Goal: Task Accomplishment & Management: Manage account settings

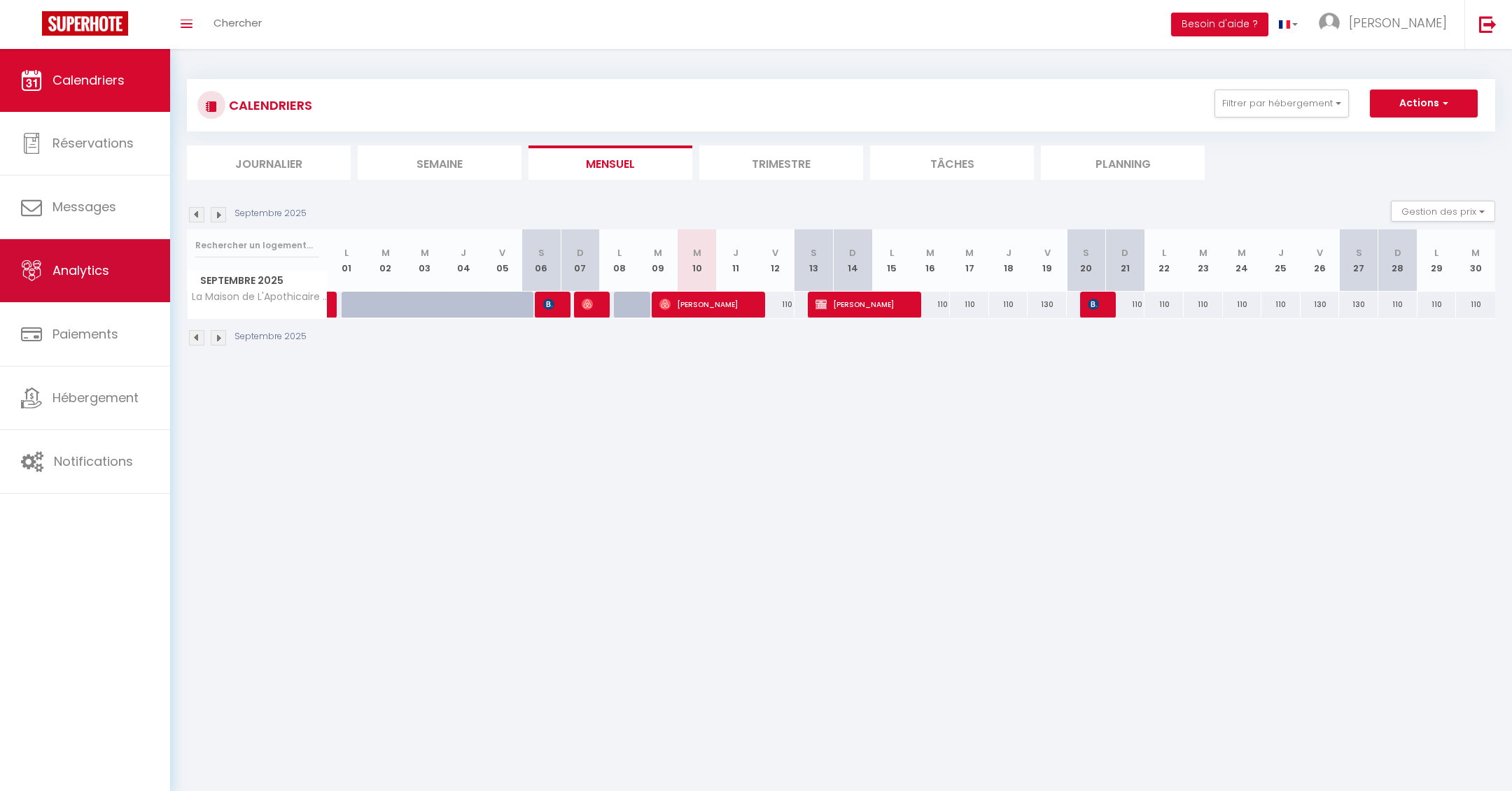
click at [102, 293] on link "Analytics" at bounding box center [85, 270] width 170 height 63
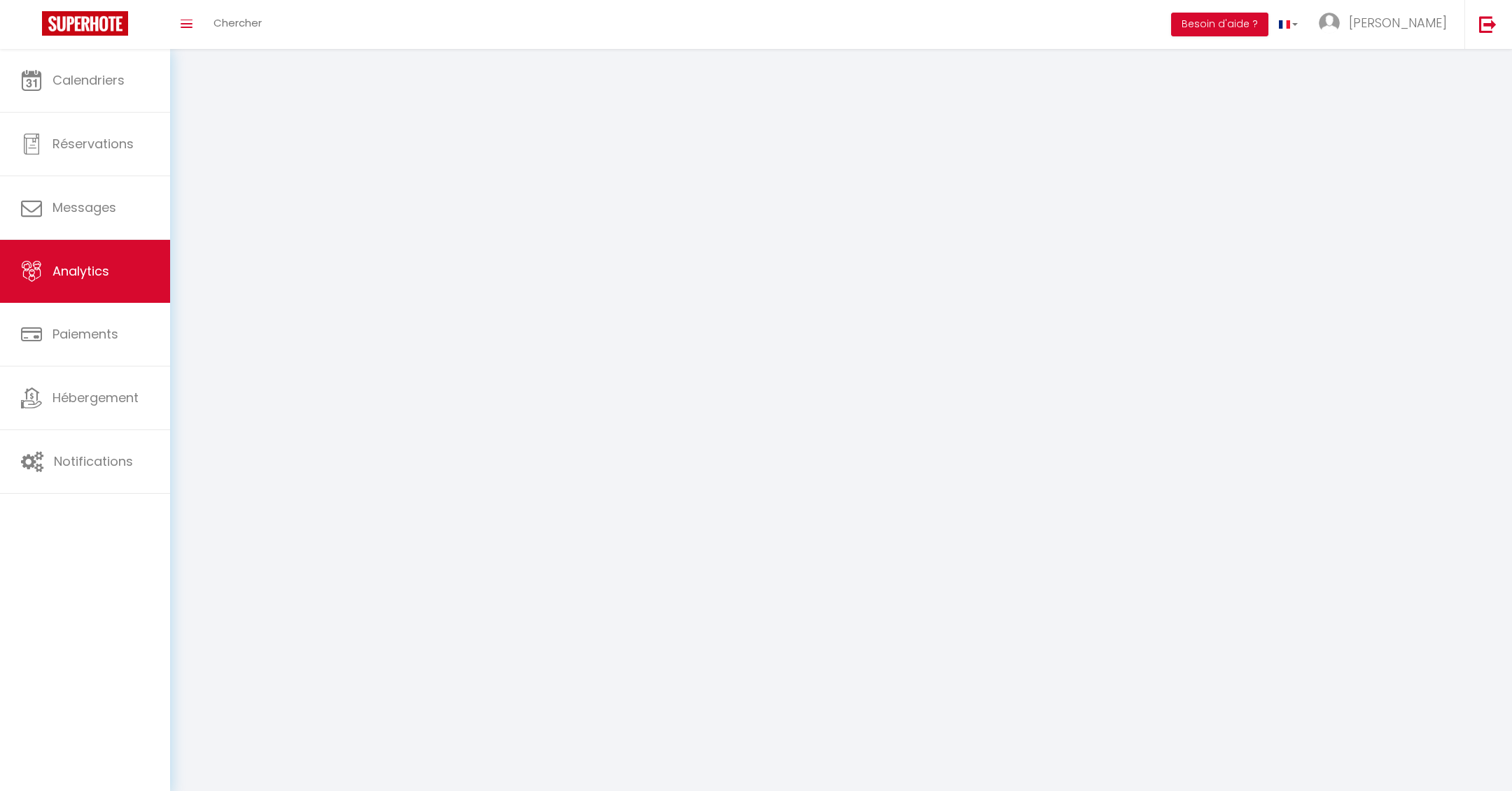
select select "2025"
select select "9"
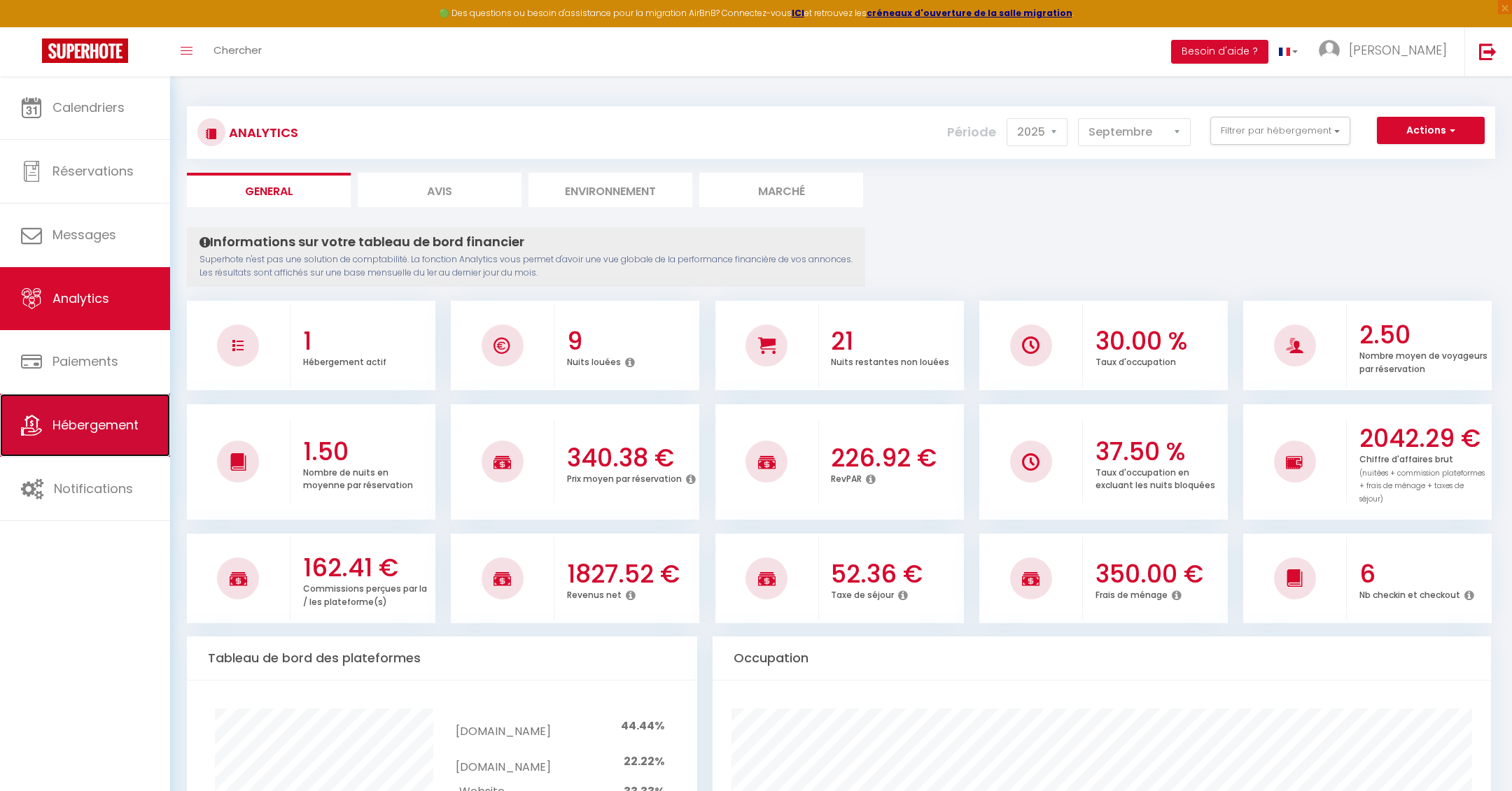
click at [80, 451] on link "Hébergement" at bounding box center [85, 425] width 170 height 63
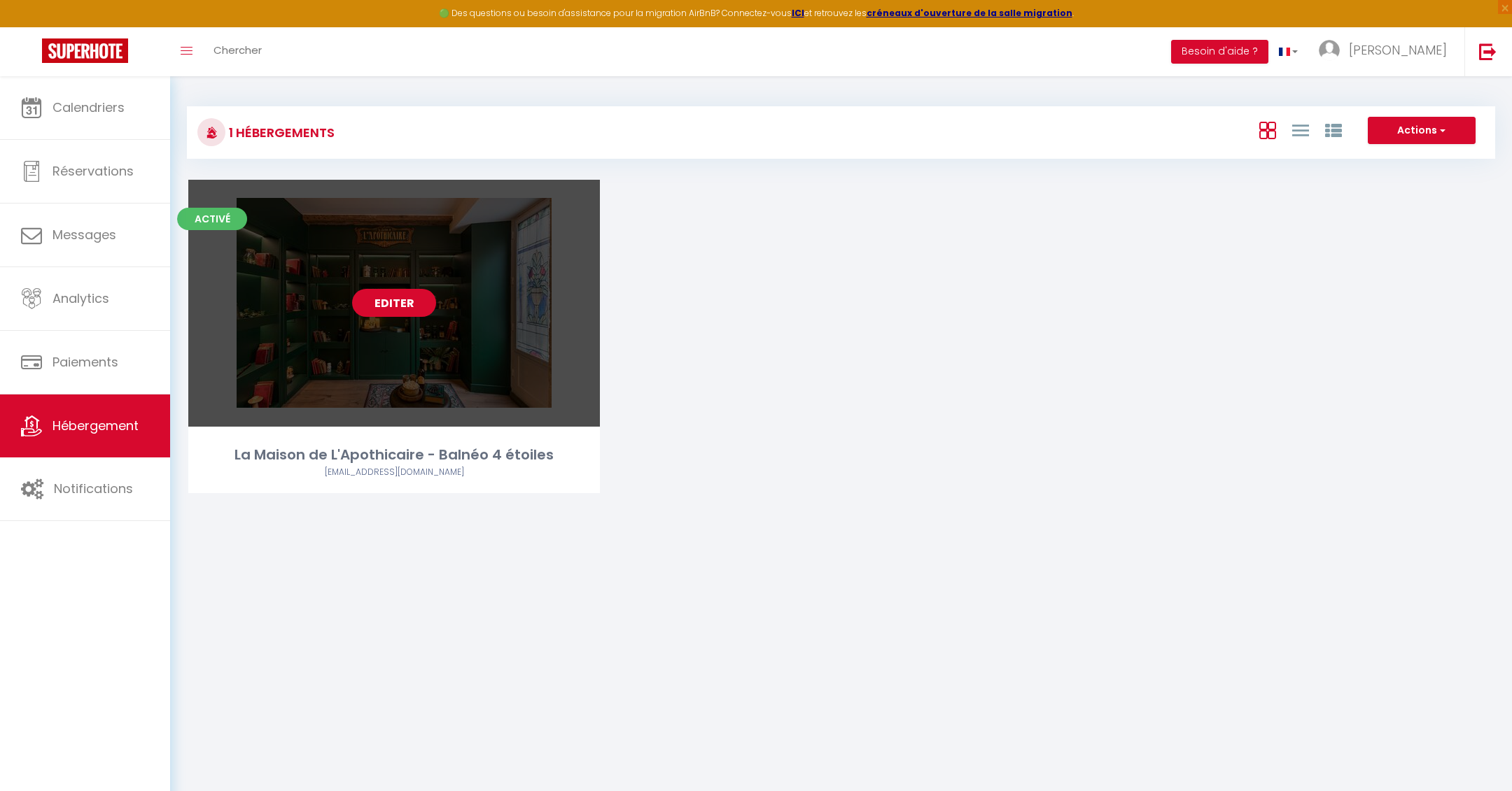
click at [398, 307] on link "Editer" at bounding box center [394, 303] width 84 height 28
select select "3"
select select "2"
select select "1"
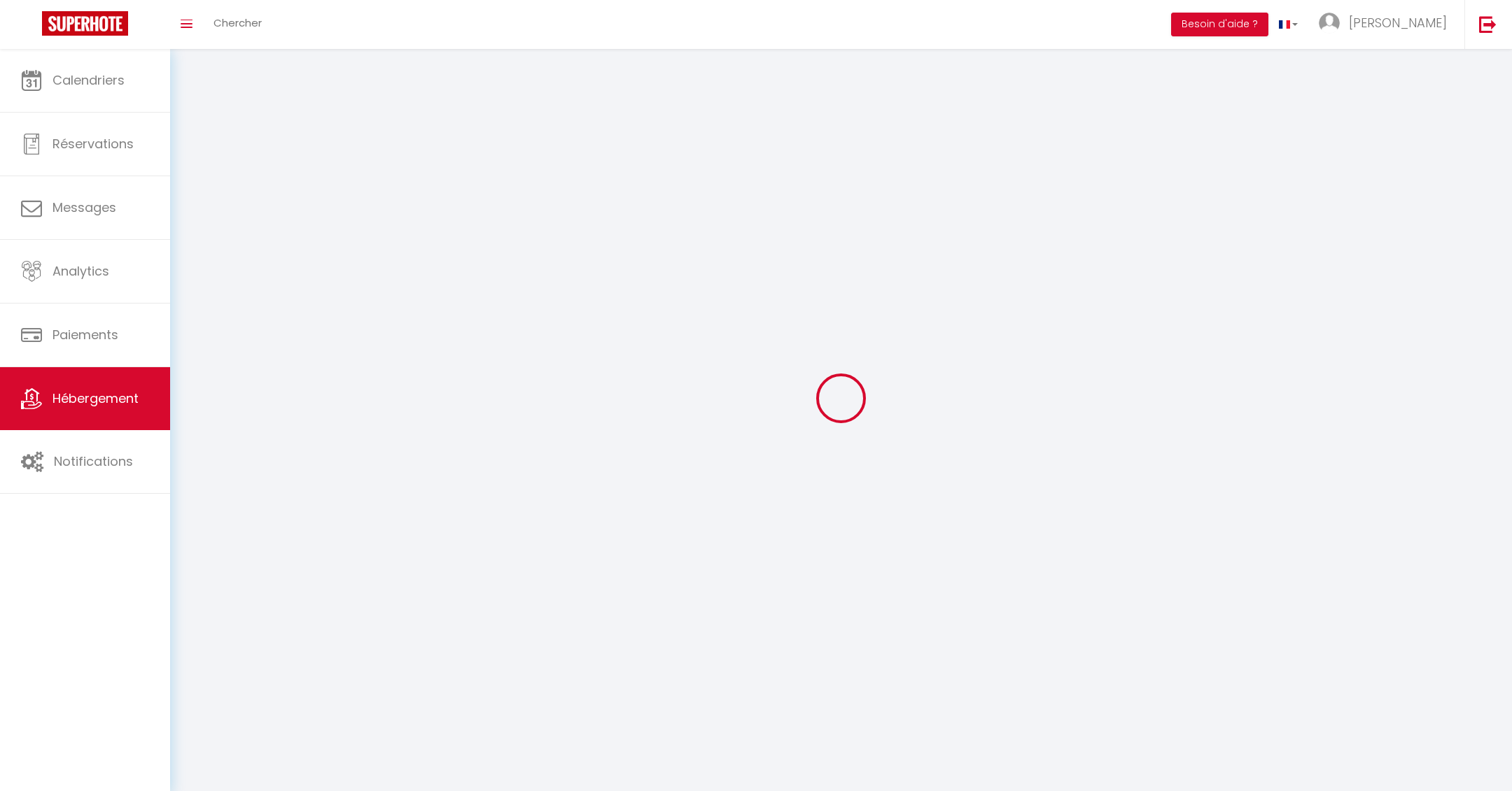
select select
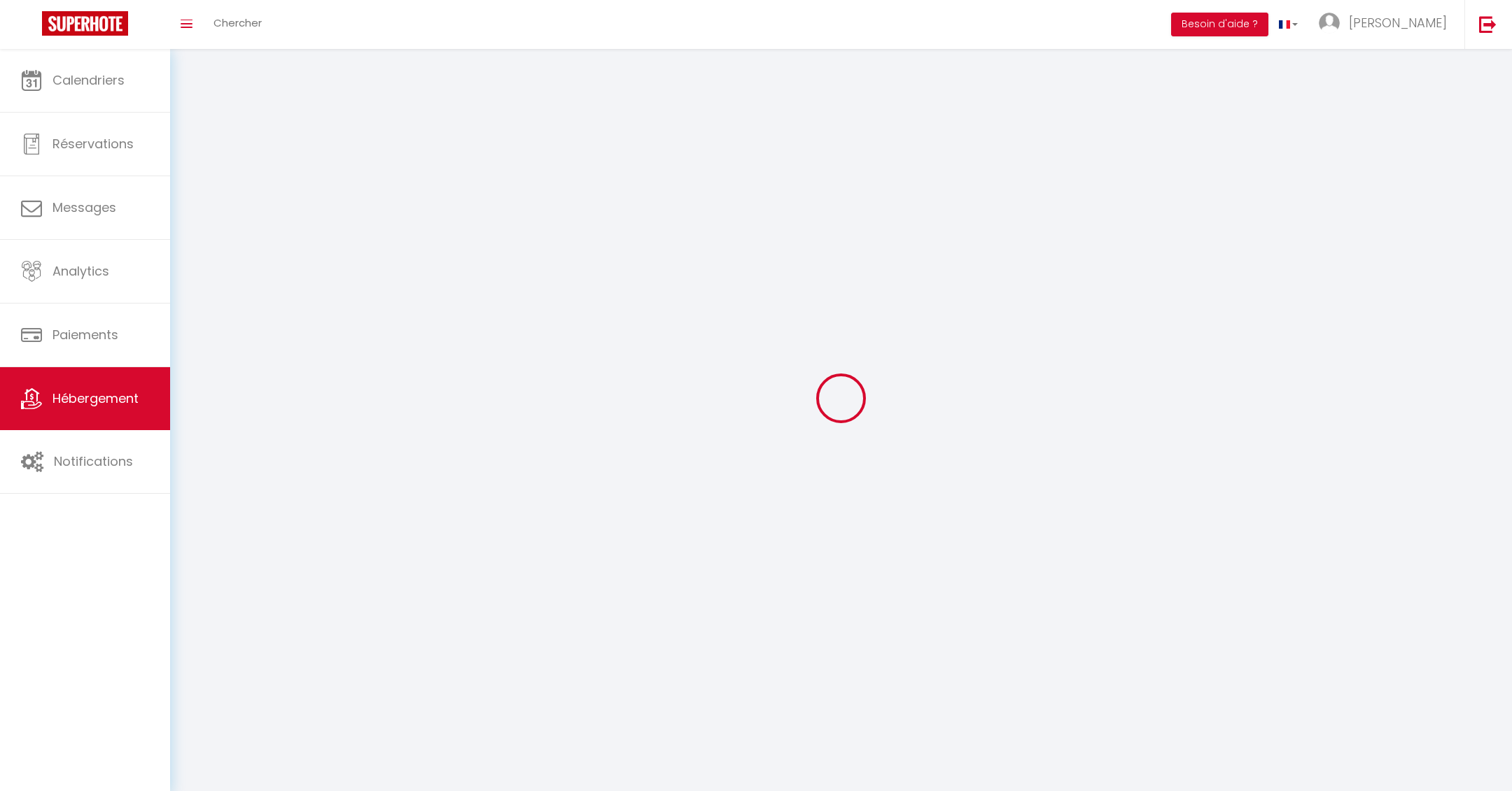
checkbox input "false"
select select
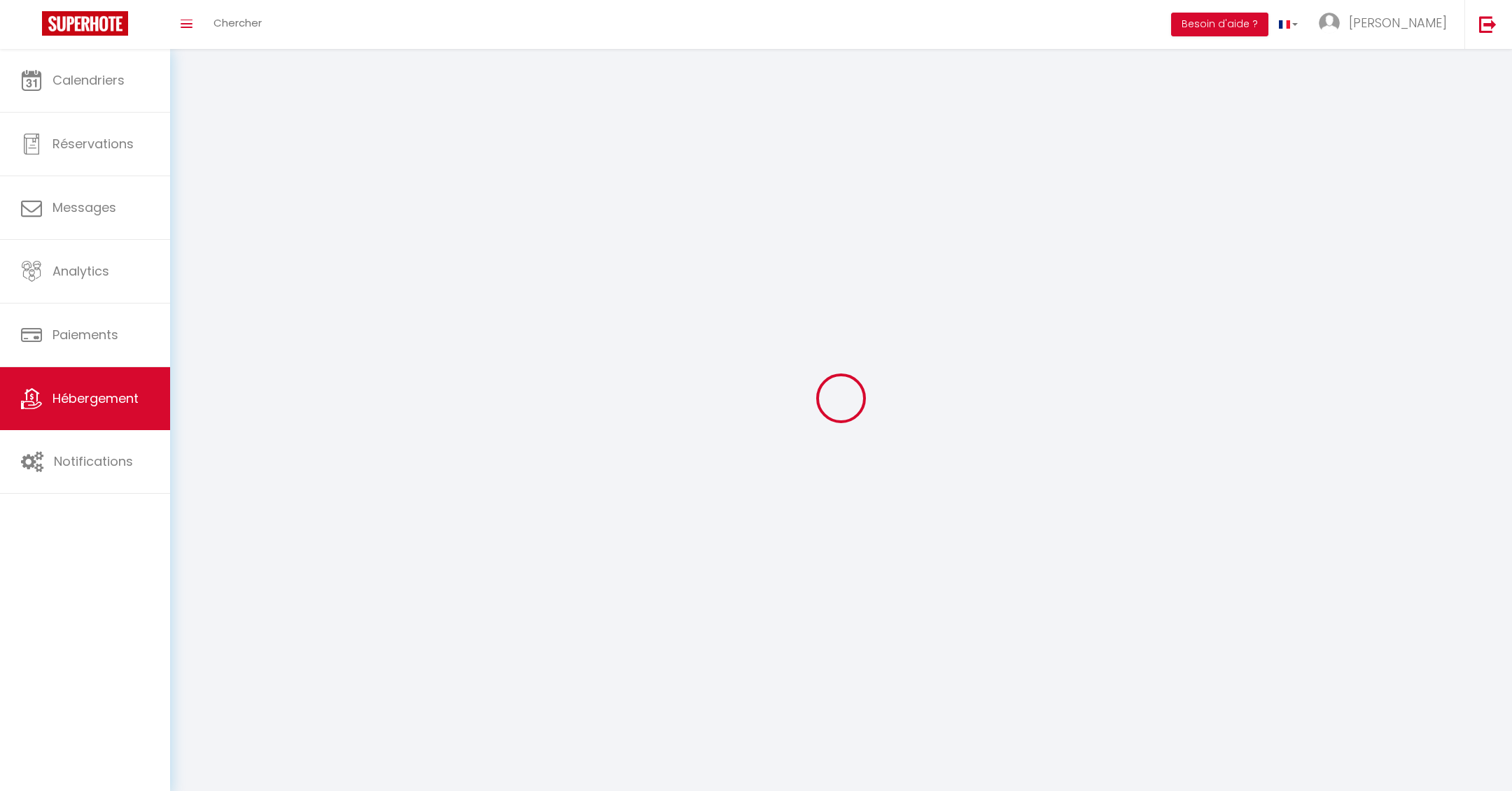
select select
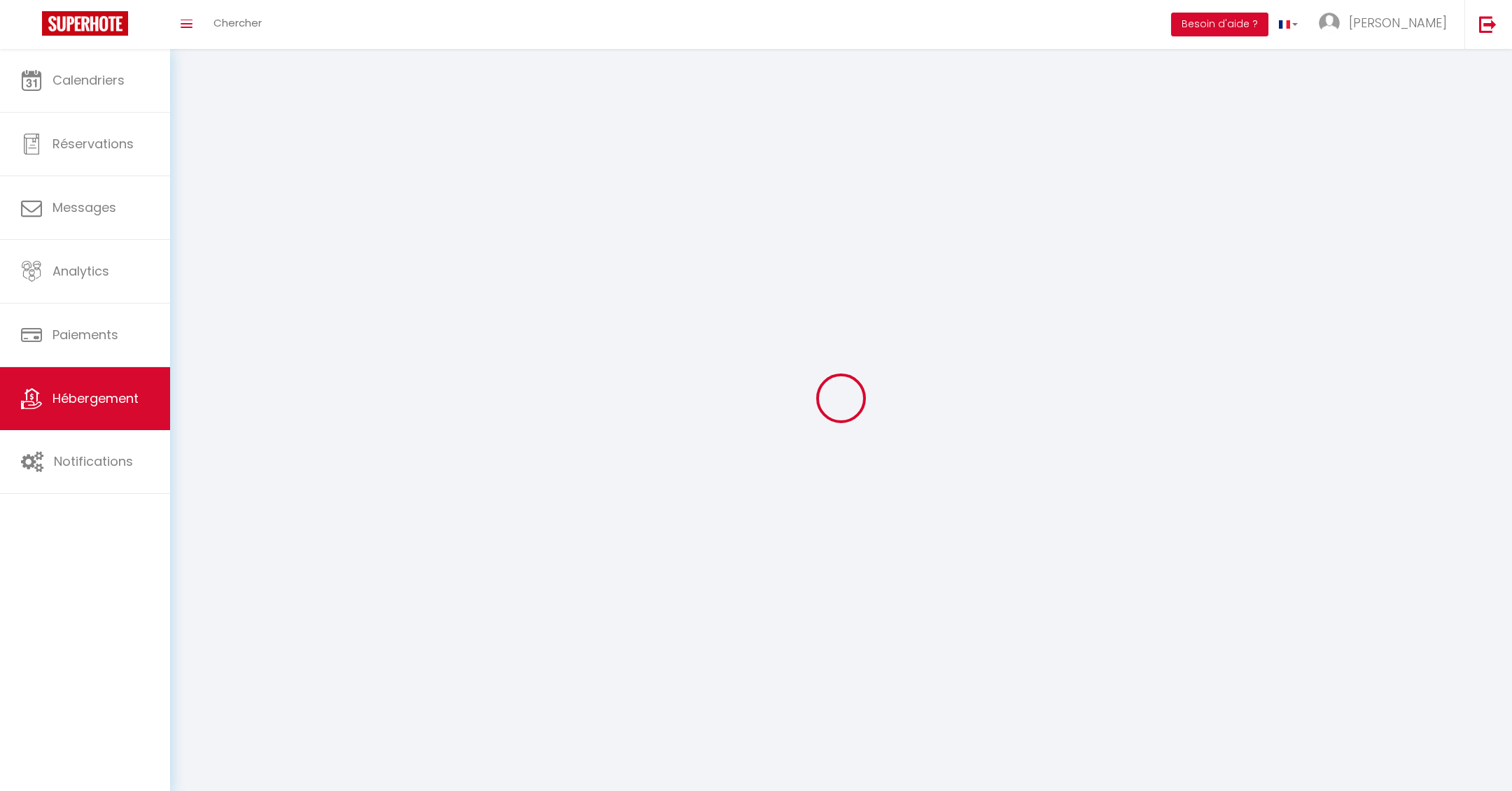
select select
checkbox input "false"
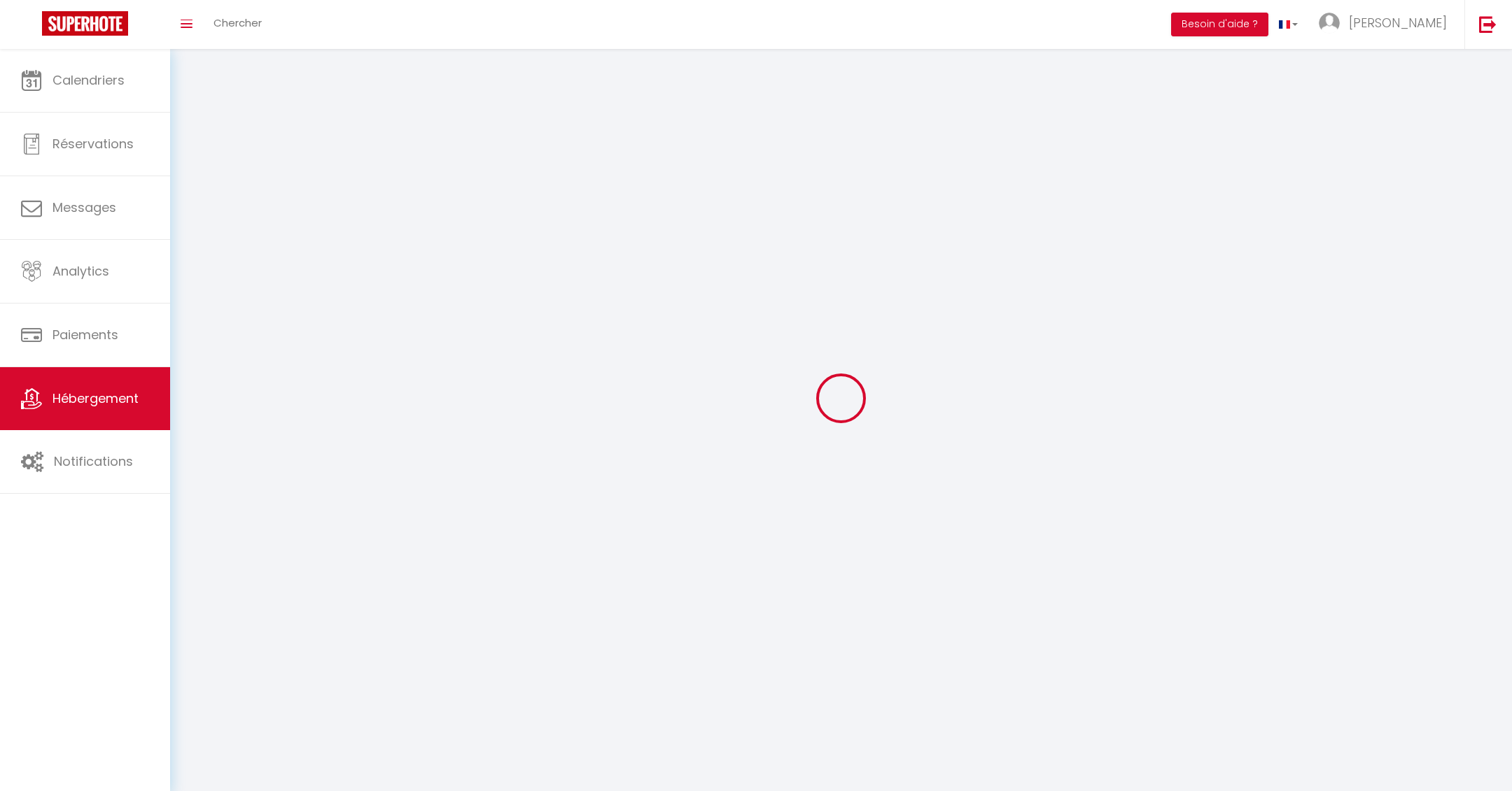
select select
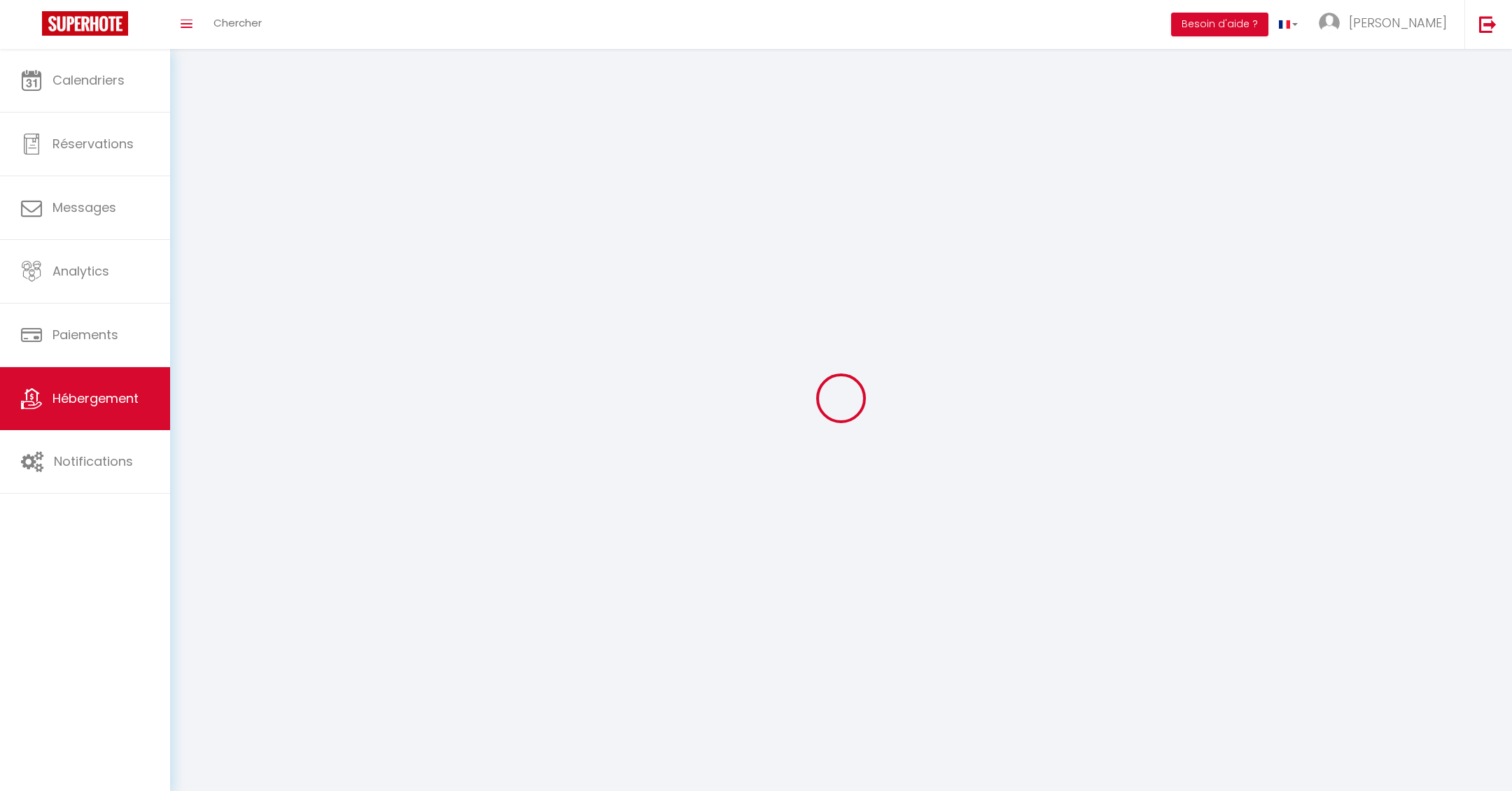
select select
checkbox input "false"
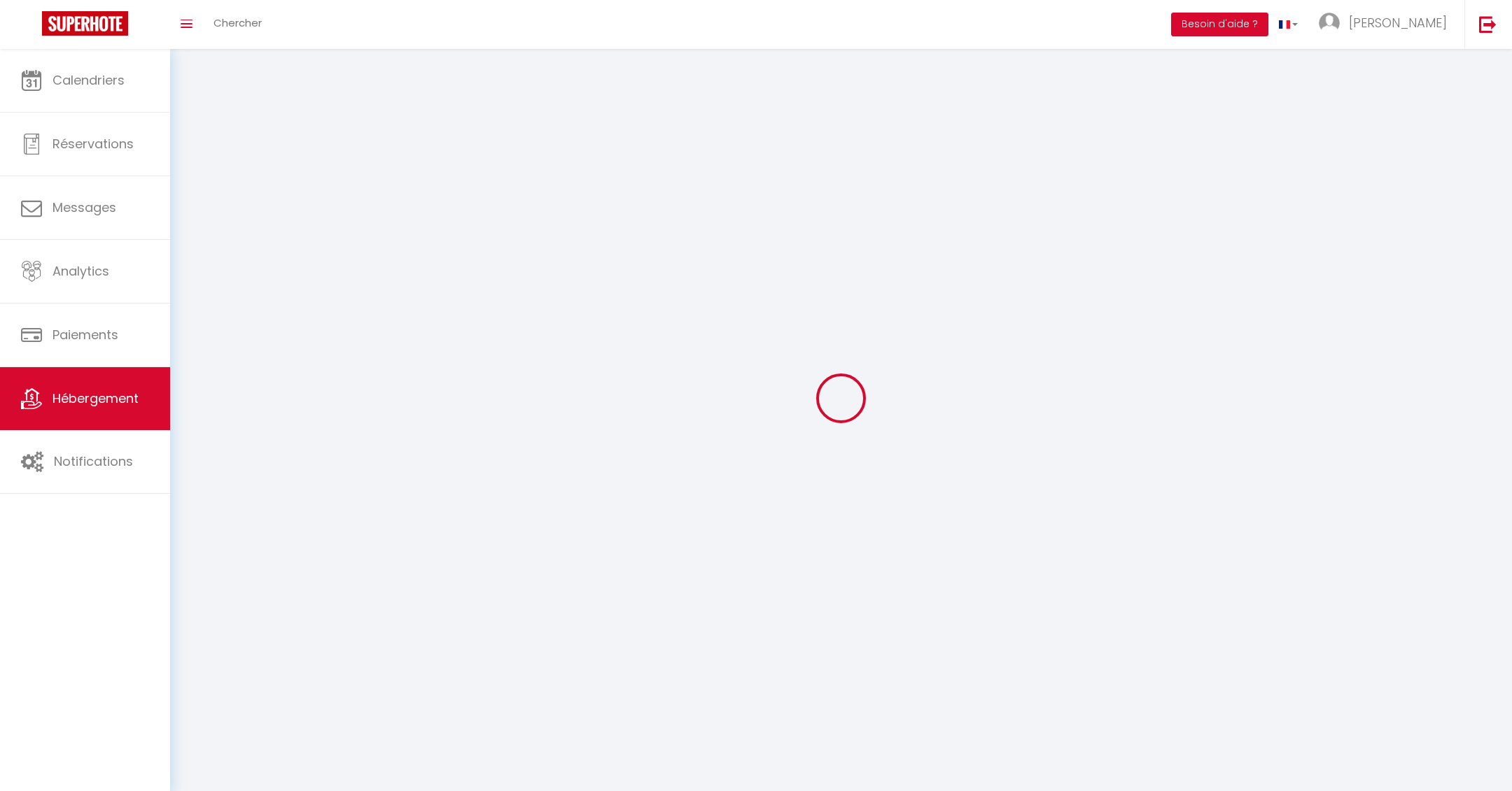
checkbox input "false"
select select
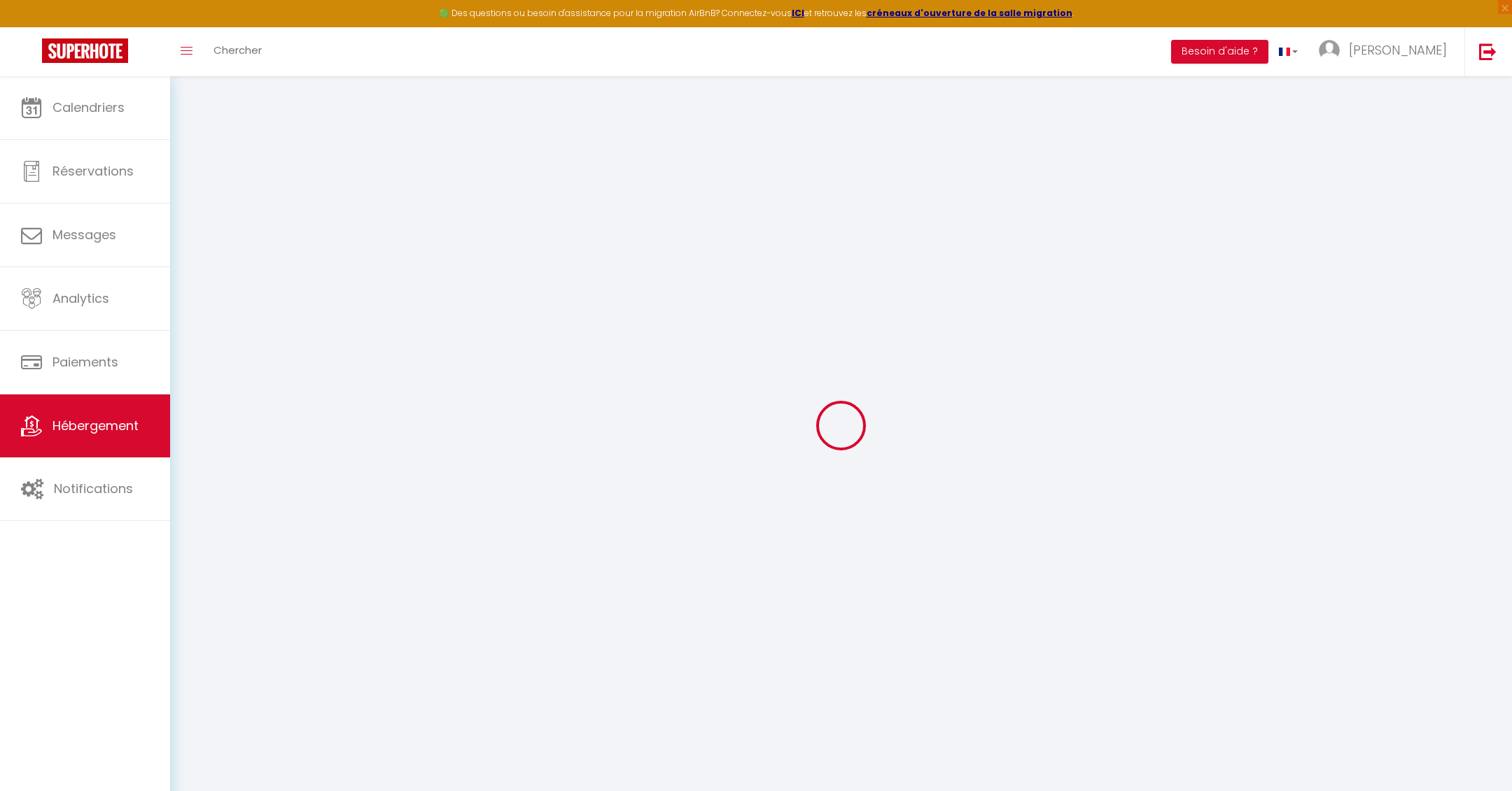
checkbox input "true"
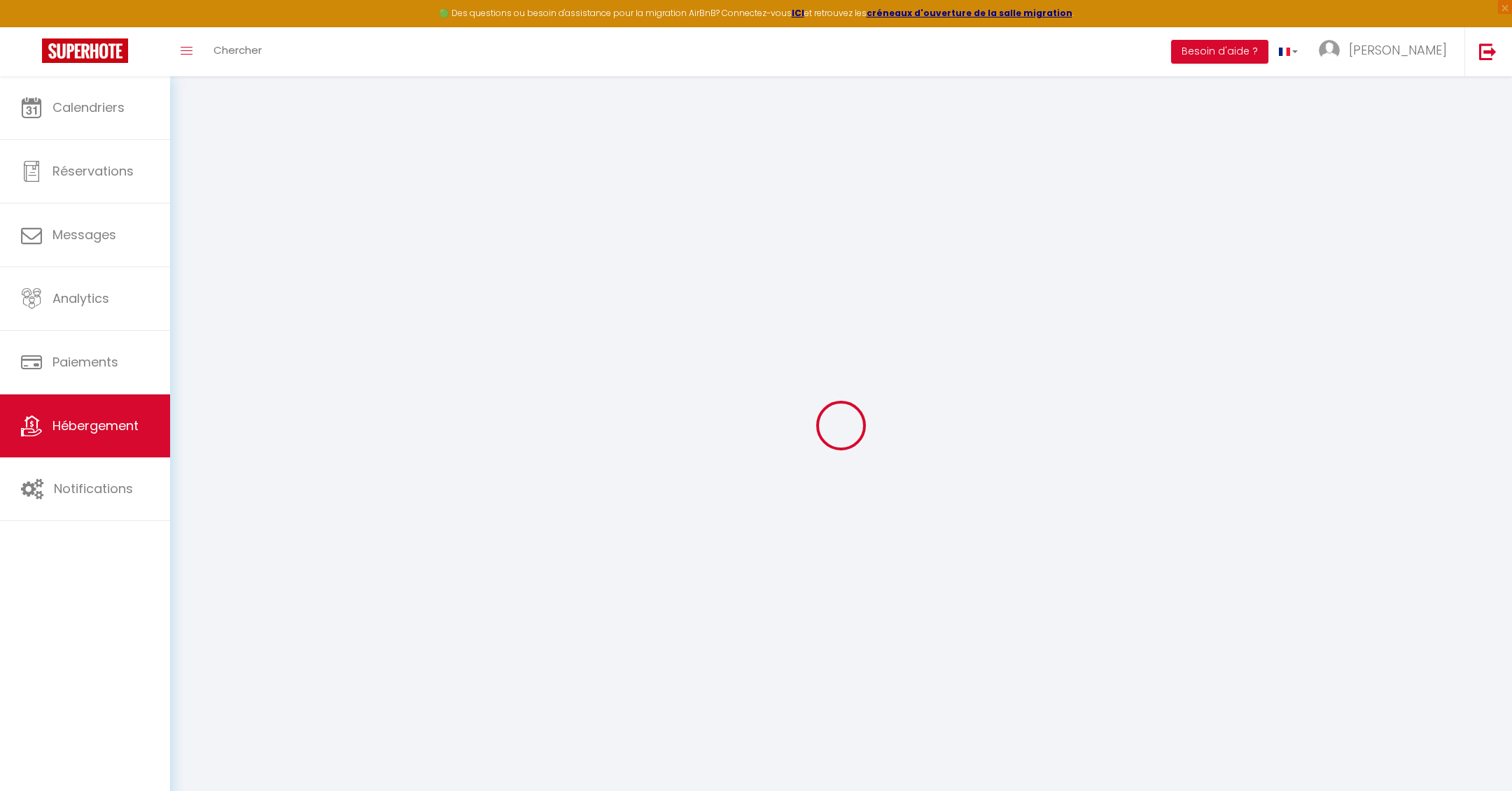
checkbox input "false"
select select "16:00"
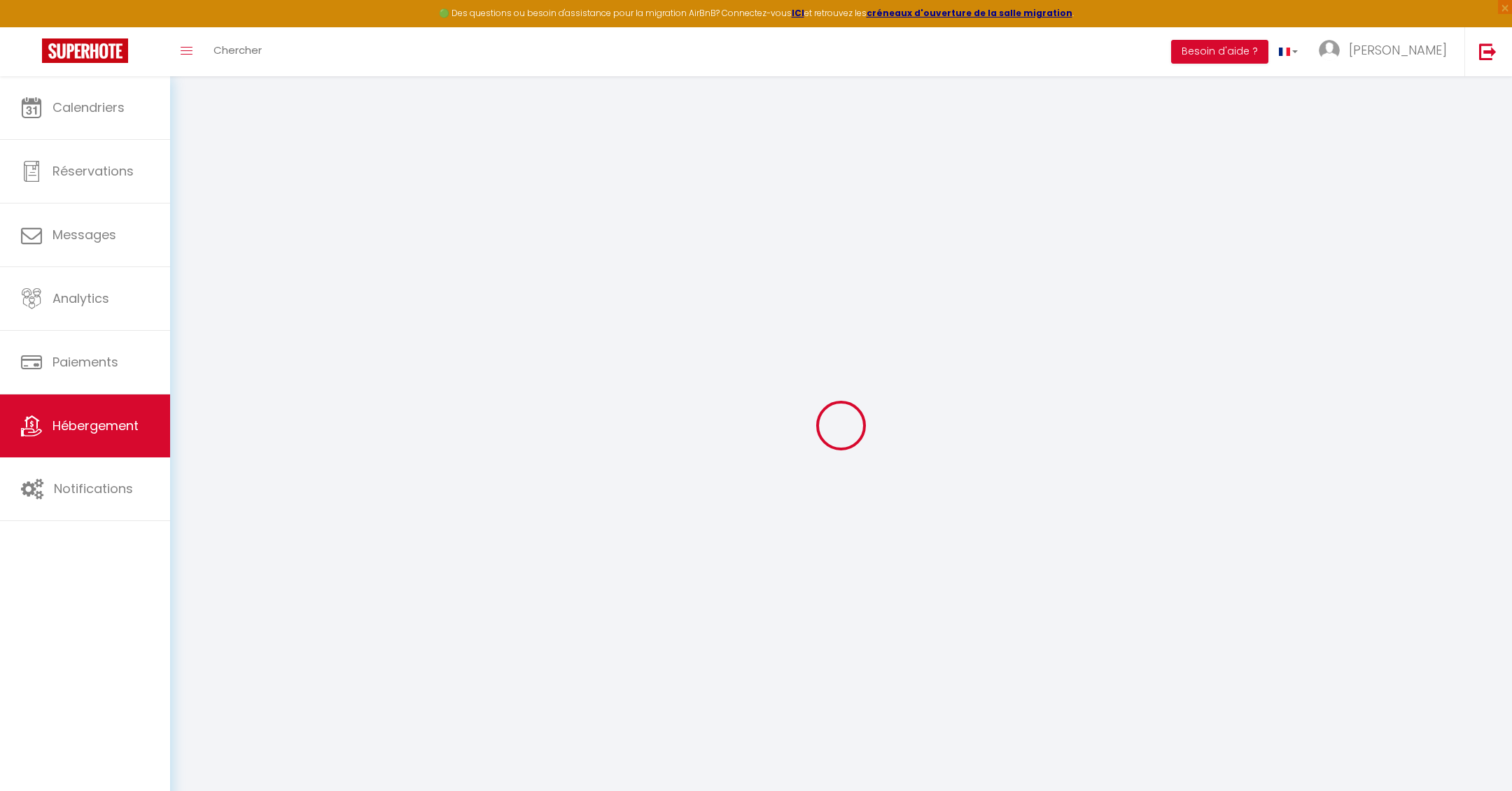
select select "23:45"
select select "10:00"
select select "15"
select select "22:00"
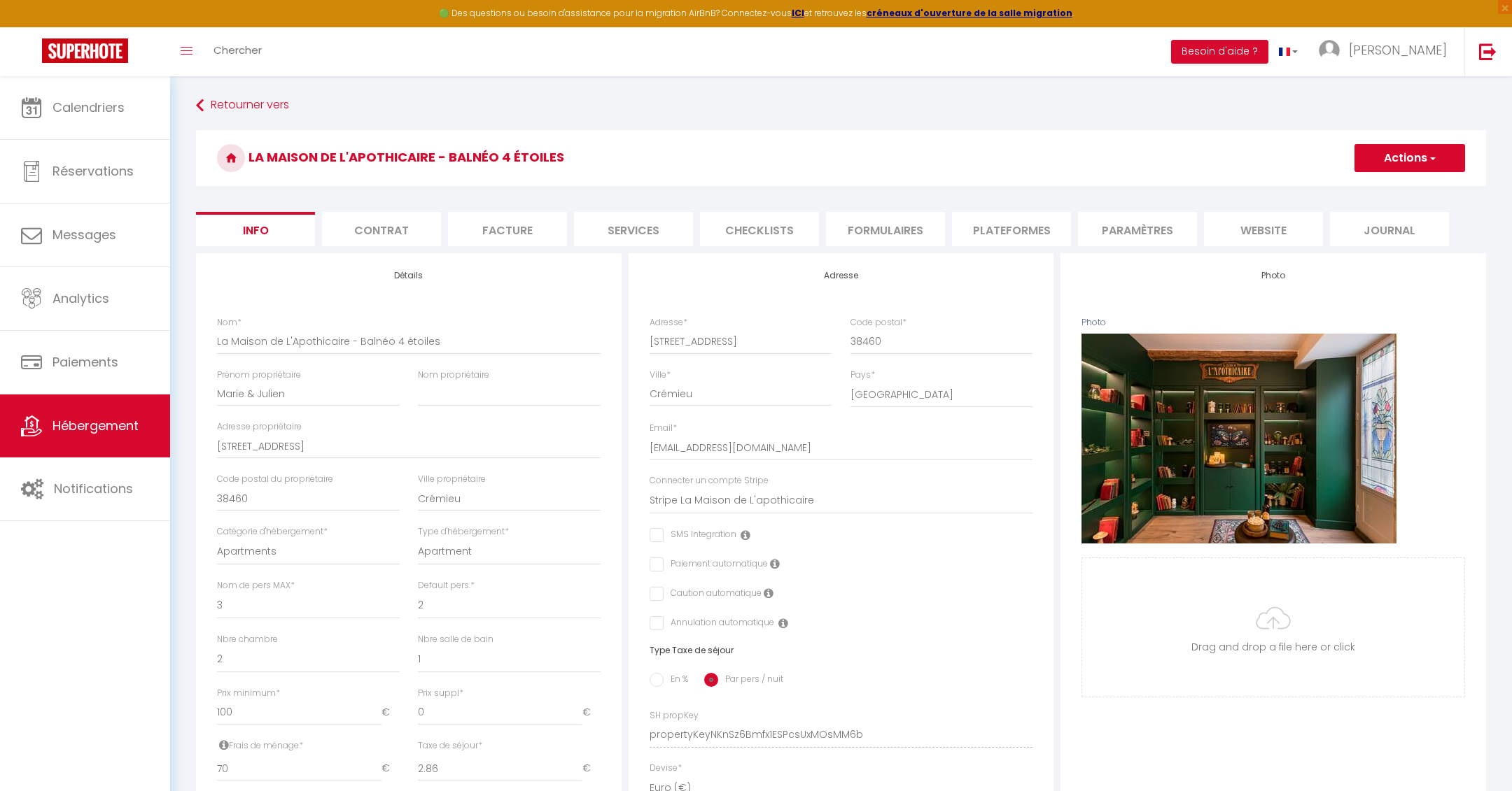
click at [1002, 234] on li "Plateformes" at bounding box center [1011, 229] width 119 height 34
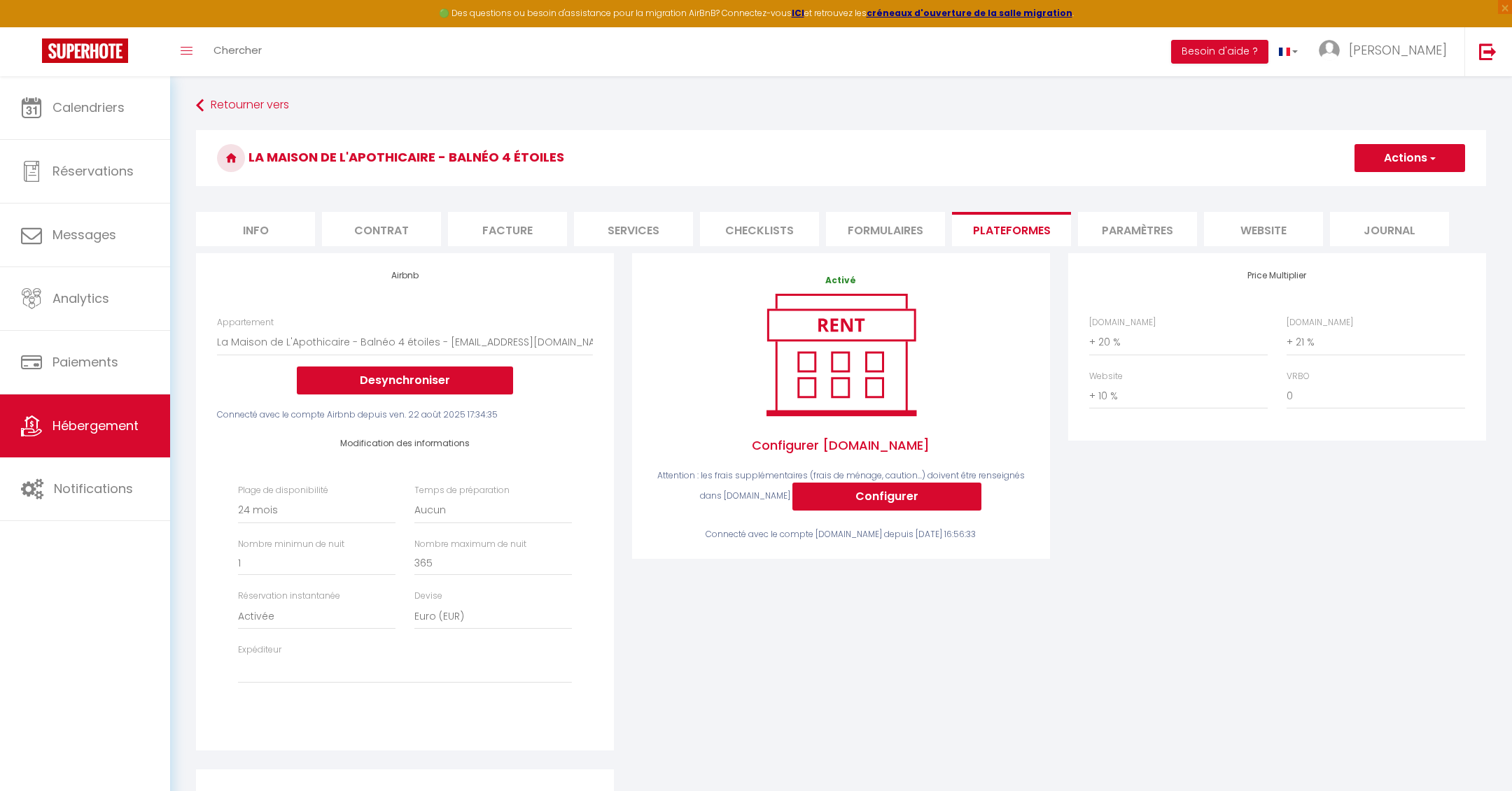
click at [886, 234] on li "Formulaires" at bounding box center [885, 229] width 119 height 34
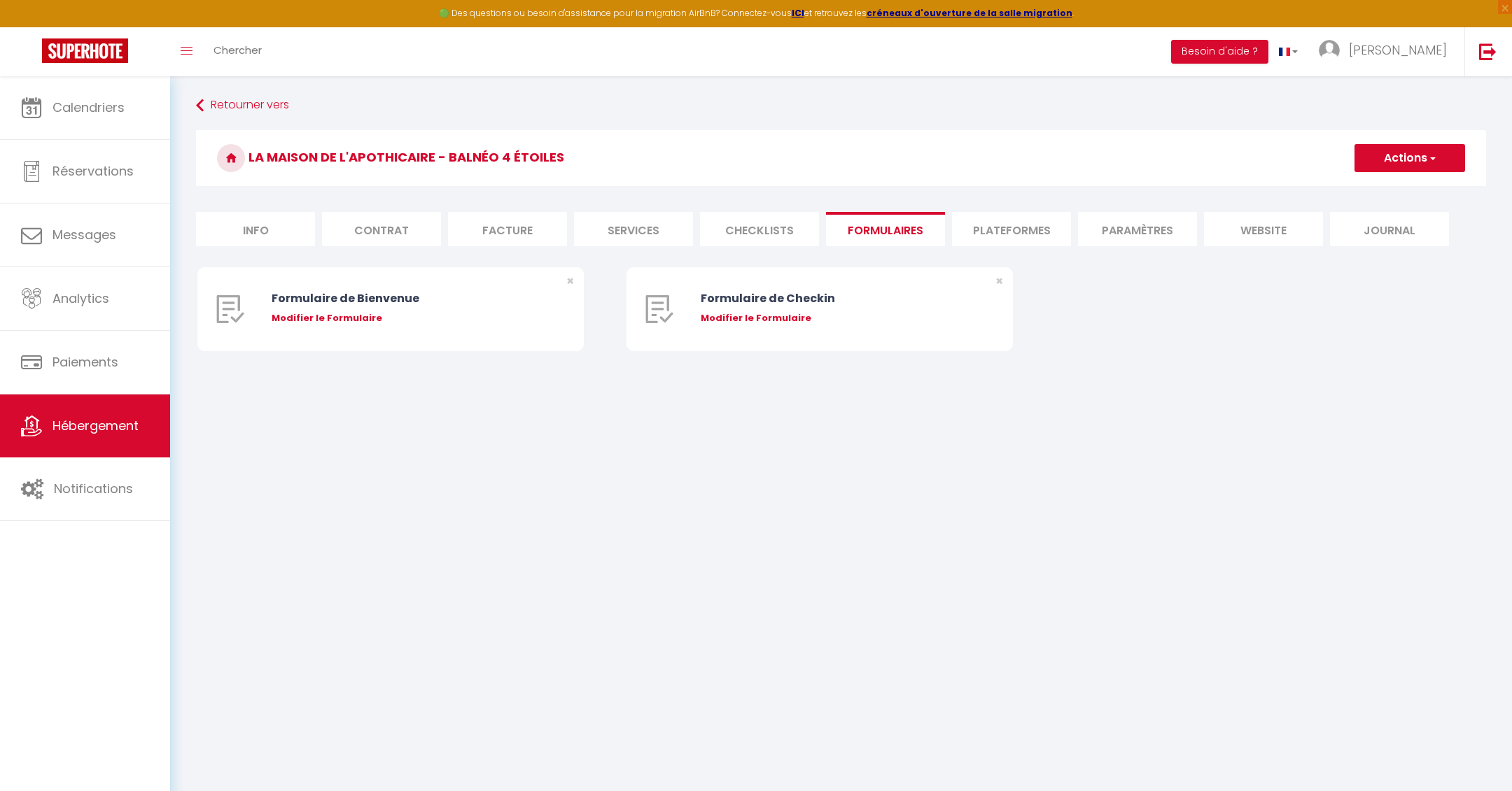
click at [1161, 217] on li "Paramètres" at bounding box center [1137, 229] width 119 height 34
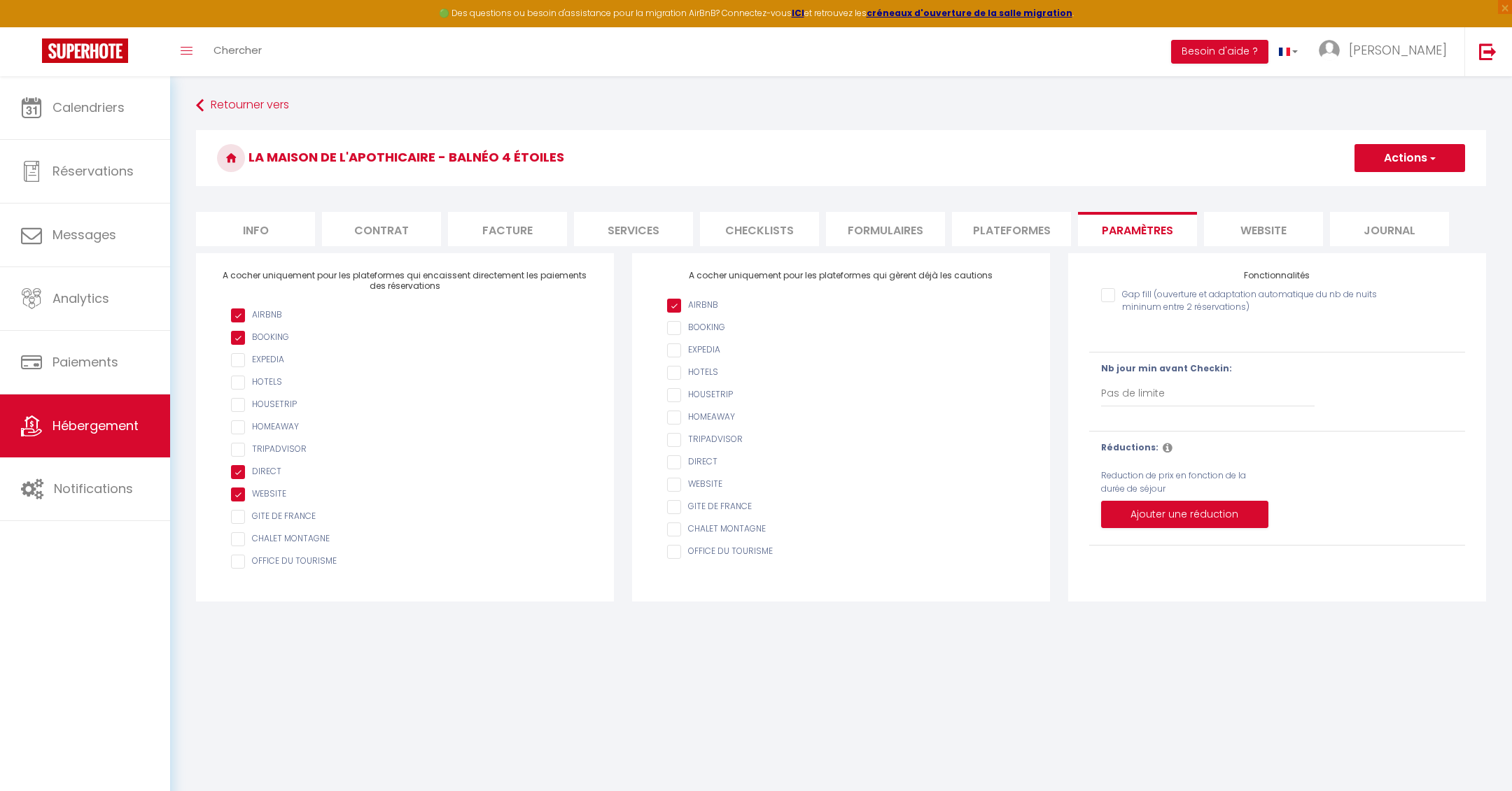
click at [1259, 225] on li "website" at bounding box center [1263, 229] width 119 height 34
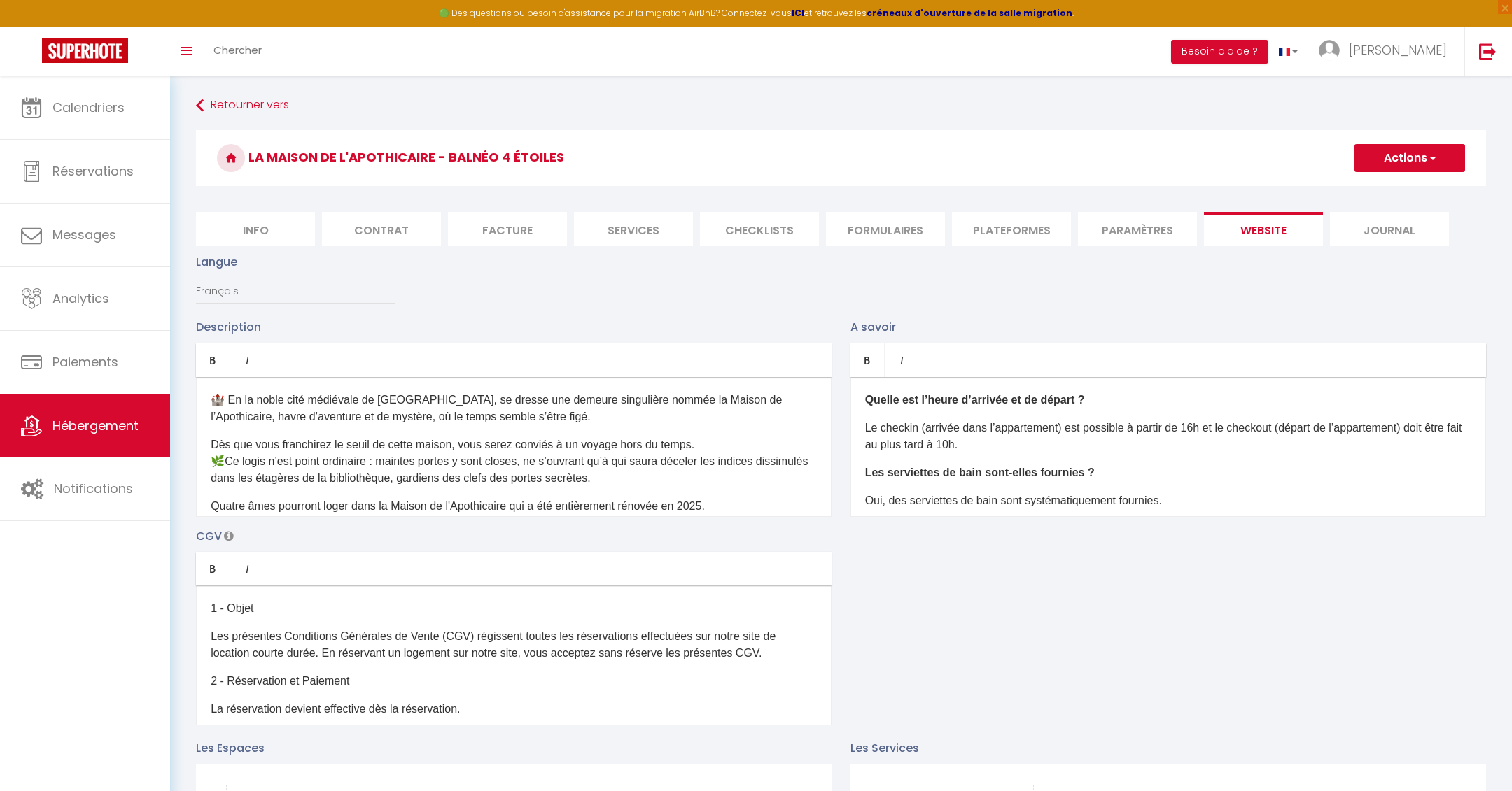
click at [992, 241] on li "Plateformes" at bounding box center [1011, 229] width 119 height 34
select select
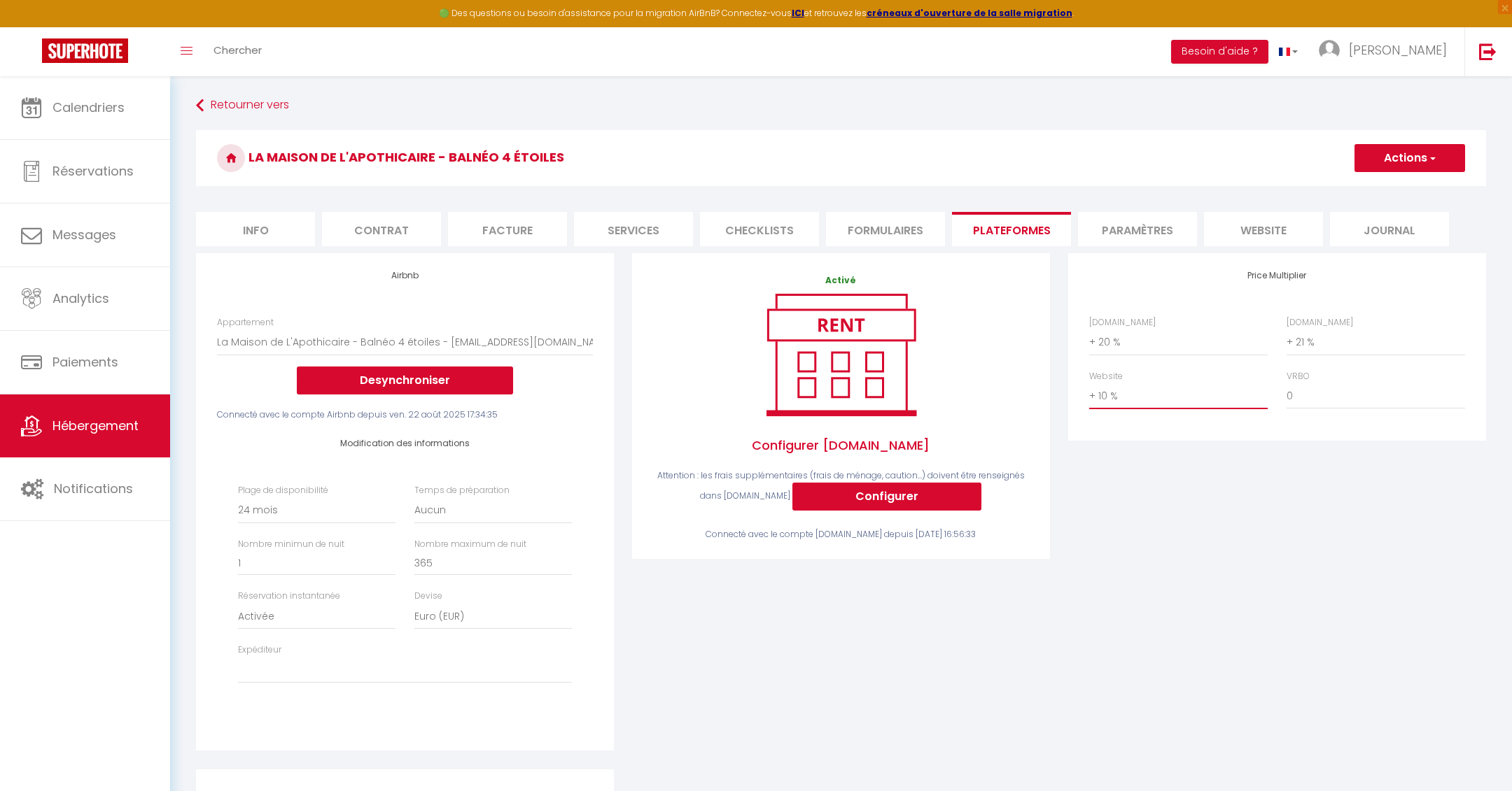
click at [1115, 402] on select "0 + 1 % + 2 % + 3 % + 4 % + 5 % + 6 % + 7 % + 8 % + 9 %" at bounding box center [1178, 396] width 178 height 26
select select "+ 6 %"
click at [1089, 382] on select "0 + 1 % + 2 % + 3 % + 4 % + 5 % + 6 % + 7 % + 8 % + 9 %" at bounding box center [1178, 396] width 178 height 26
select select
click at [1387, 150] on button "Actions" at bounding box center [1409, 158] width 111 height 28
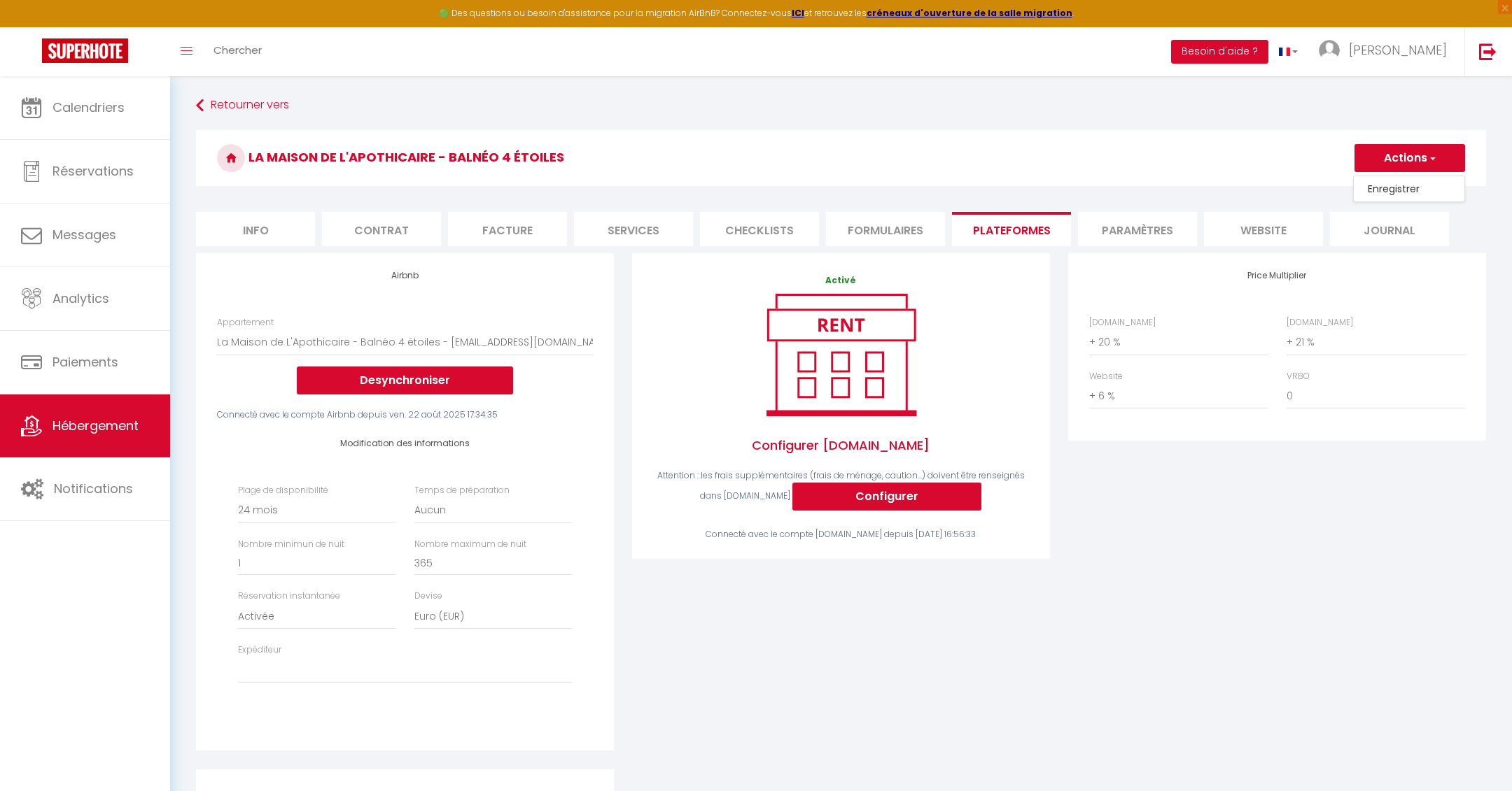
click at [1381, 187] on link "Enregistrer" at bounding box center [1409, 188] width 111 height 18
select select "-1"
select select "EUR"
select select
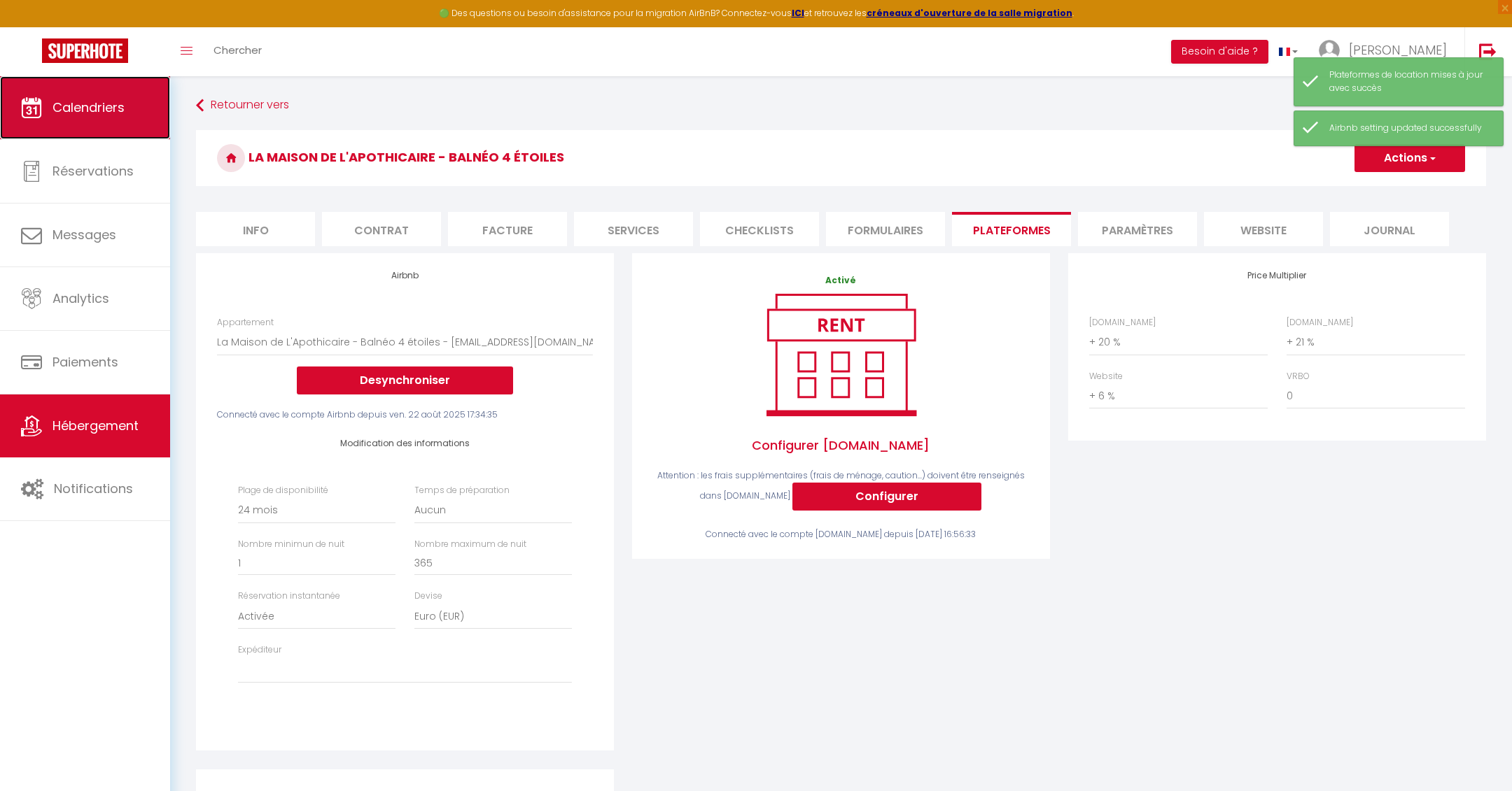
click at [127, 115] on link "Calendriers" at bounding box center [85, 107] width 170 height 63
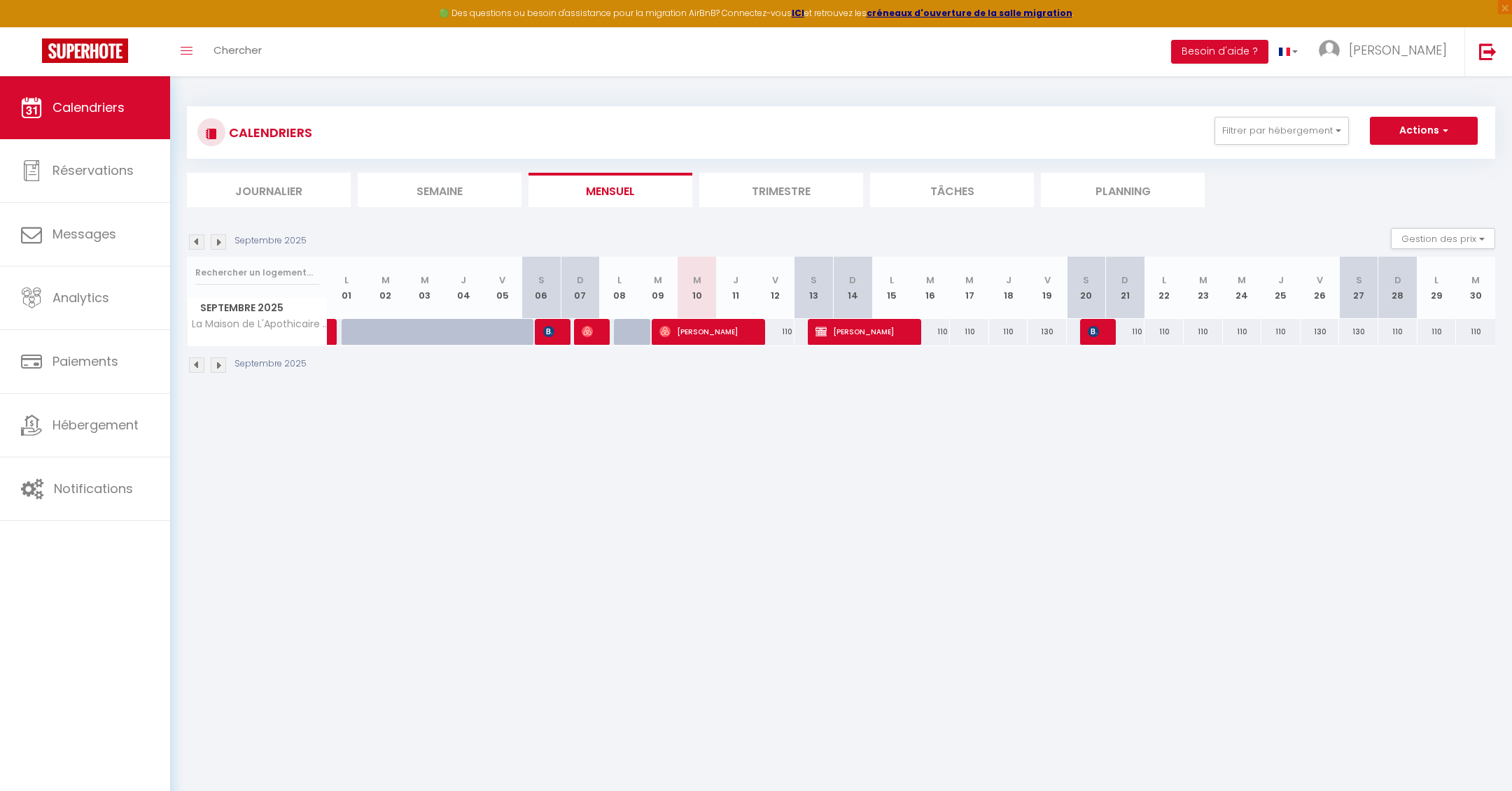
click at [936, 497] on body "🟢 Des questions ou besoin d'assistance pour la migration AirBnB? Connectez-vous…" at bounding box center [756, 472] width 1512 height 791
click at [1074, 503] on body "🟢 Des questions ou besoin d'assistance pour la migration AirBnB? Connectez-vous…" at bounding box center [756, 472] width 1512 height 791
